Goal: Find specific page/section: Find specific page/section

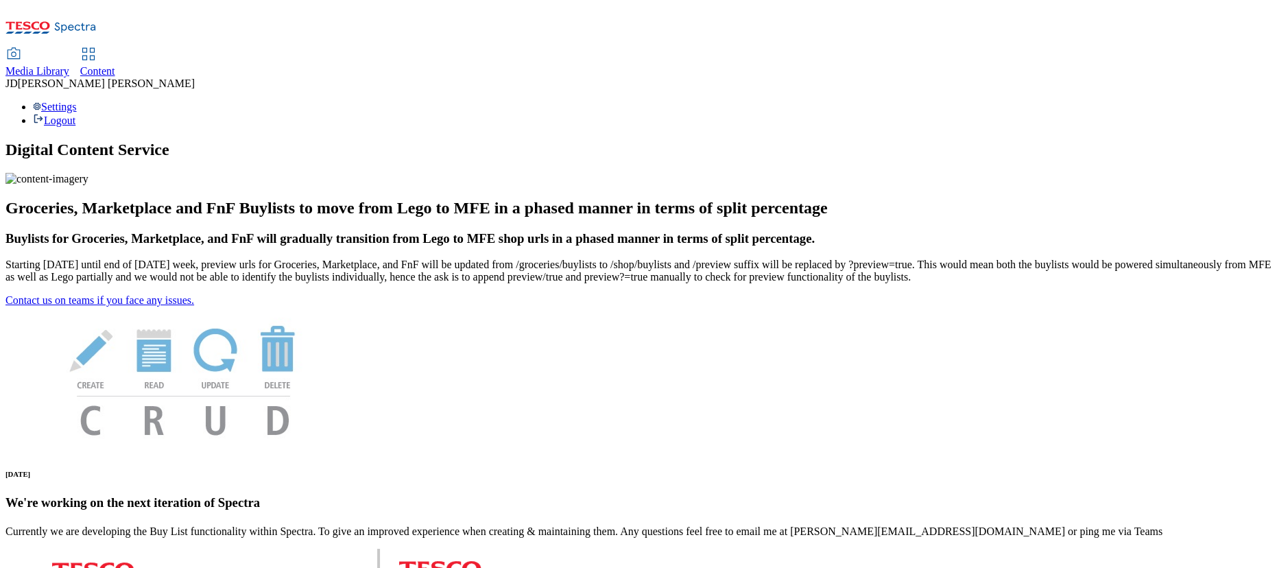
click at [94, 48] on use at bounding box center [88, 54] width 12 height 12
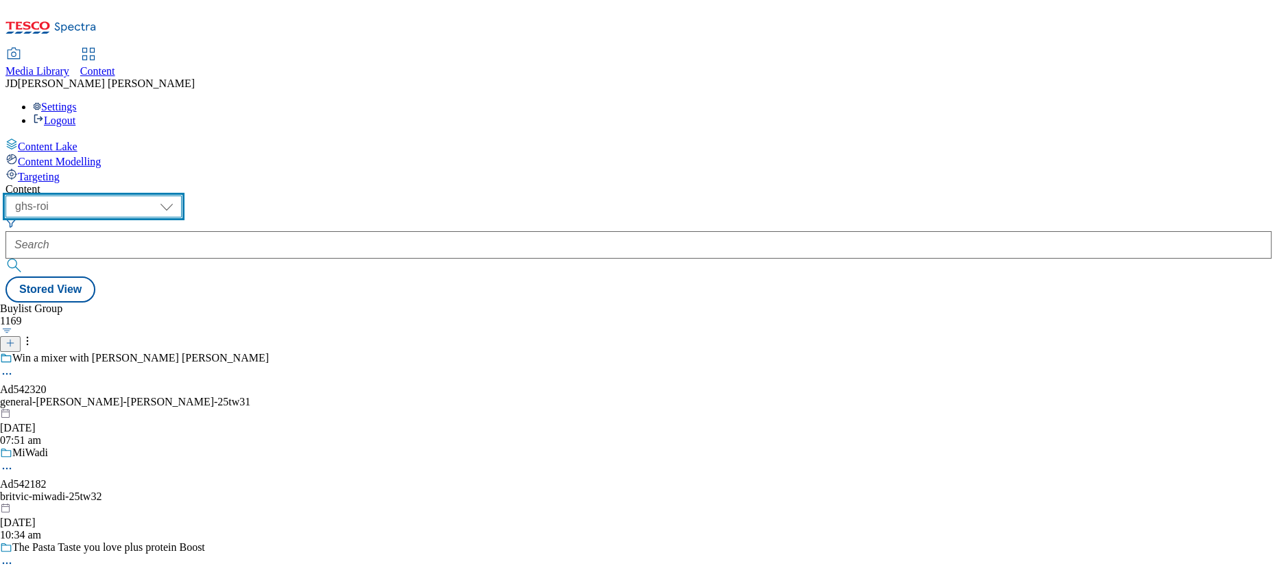
click at [182, 195] on select "ghs-roi ghs-[GEOGRAPHIC_DATA]" at bounding box center [93, 206] width 176 height 22
select select "ghs-[GEOGRAPHIC_DATA]"
click at [178, 195] on select "ghs-roi ghs-[GEOGRAPHIC_DATA]" at bounding box center [93, 206] width 176 height 22
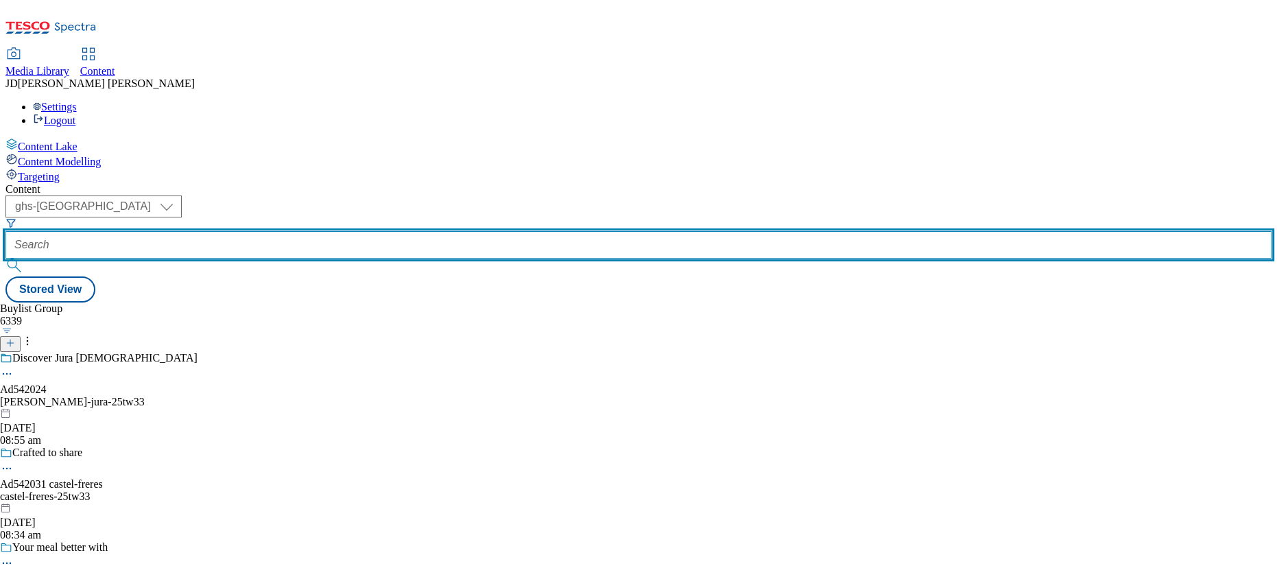
click at [301, 231] on input "text" at bounding box center [638, 244] width 1266 height 27
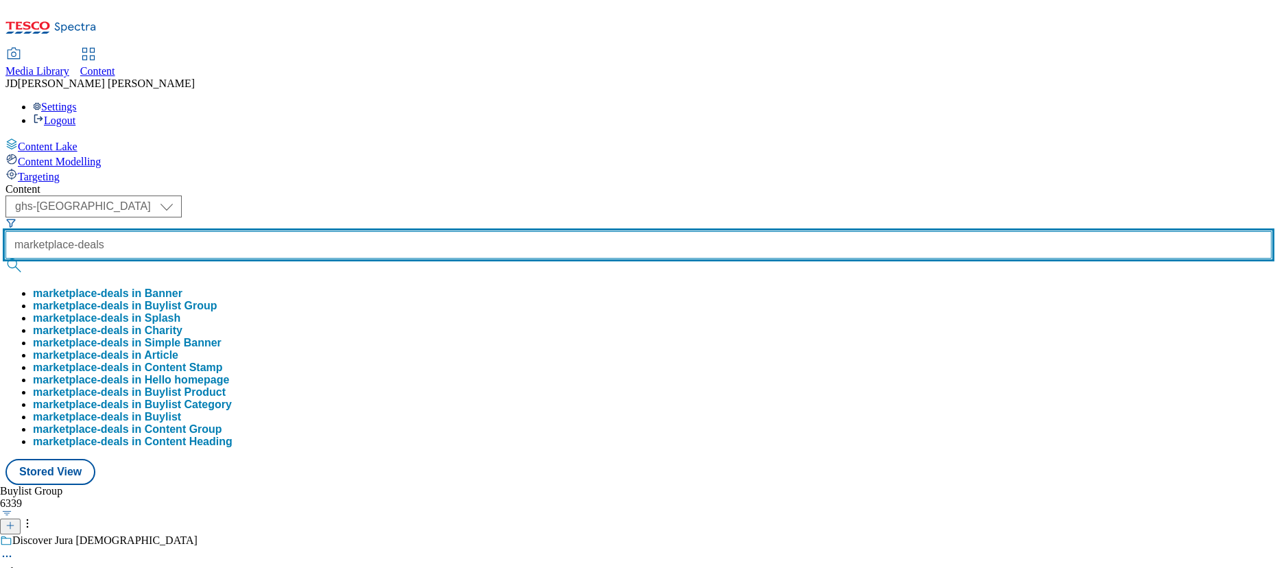
type input "marketplace-deals"
click at [5, 259] on button "submit" at bounding box center [14, 266] width 19 height 14
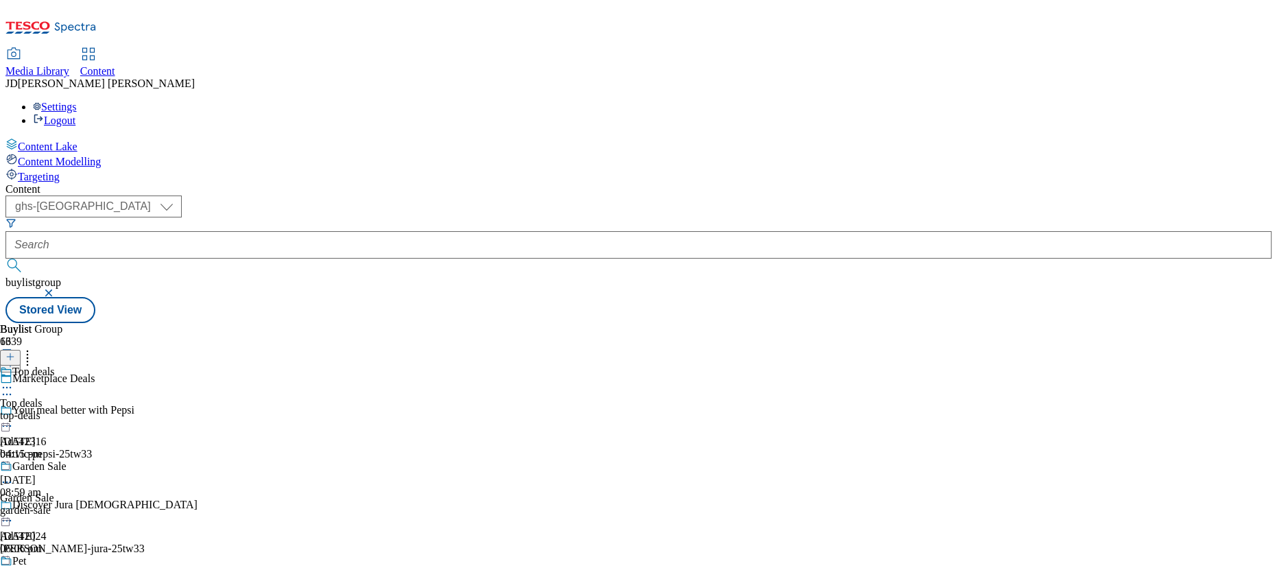
scroll to position [728, 0]
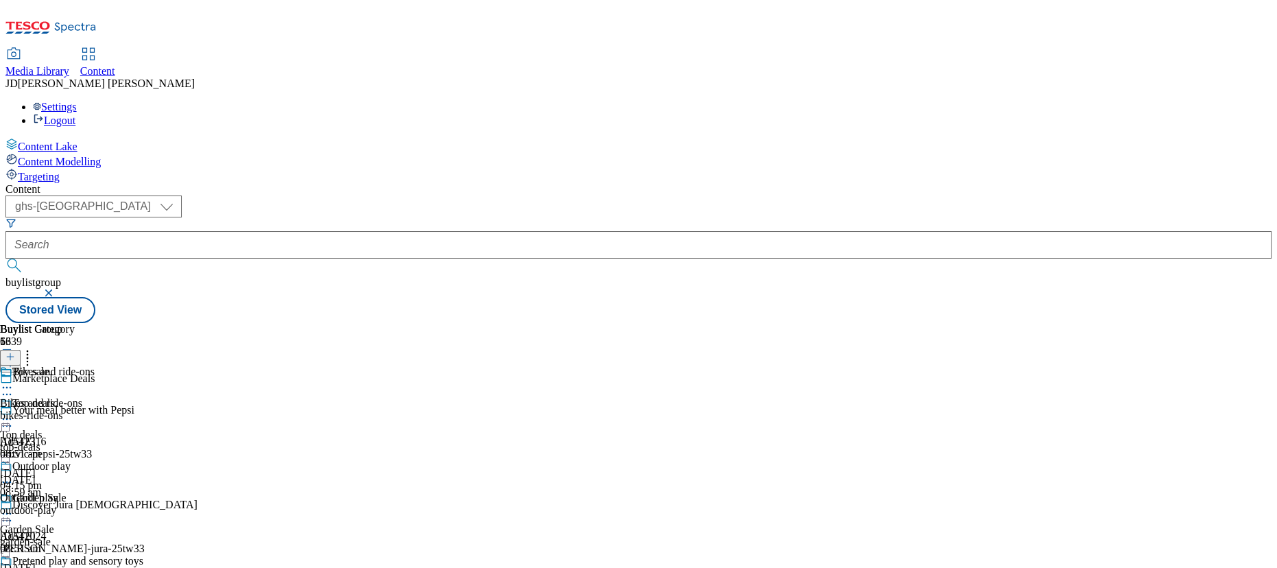
scroll to position [1907, 0]
